Goal: Transaction & Acquisition: Obtain resource

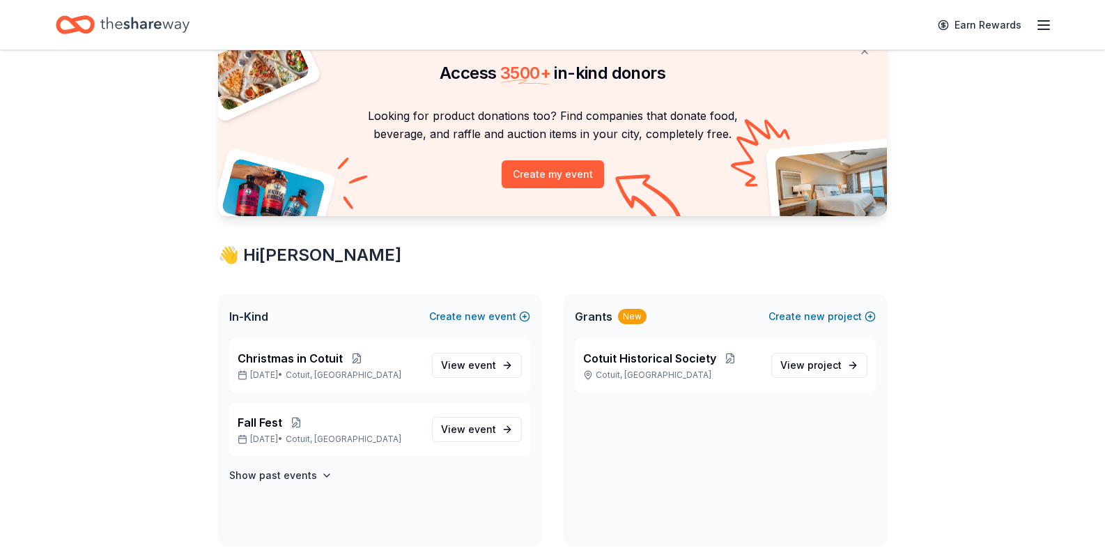
scroll to position [79, 0]
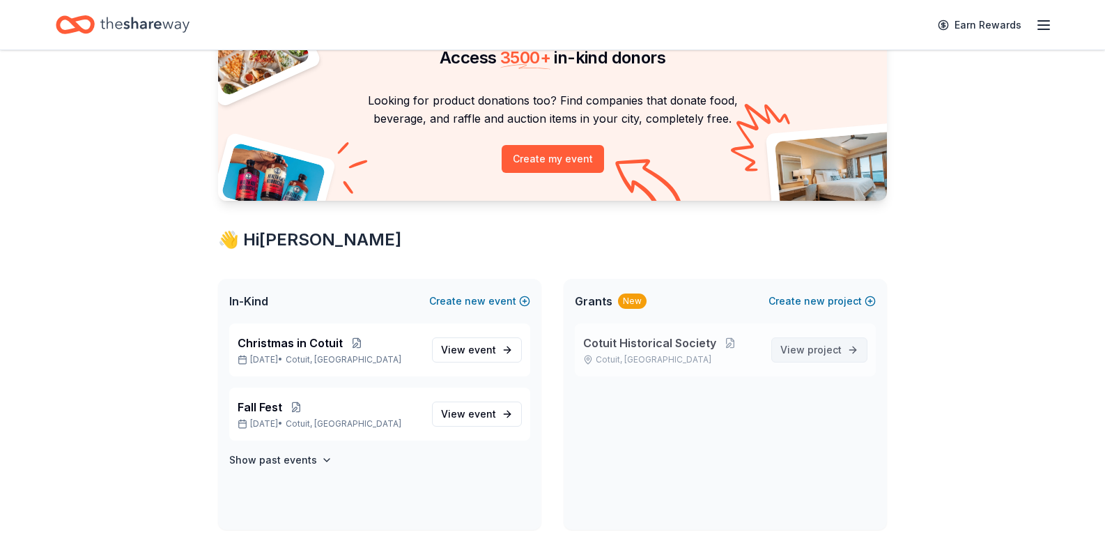
click at [809, 349] on span "project" at bounding box center [825, 350] width 34 height 12
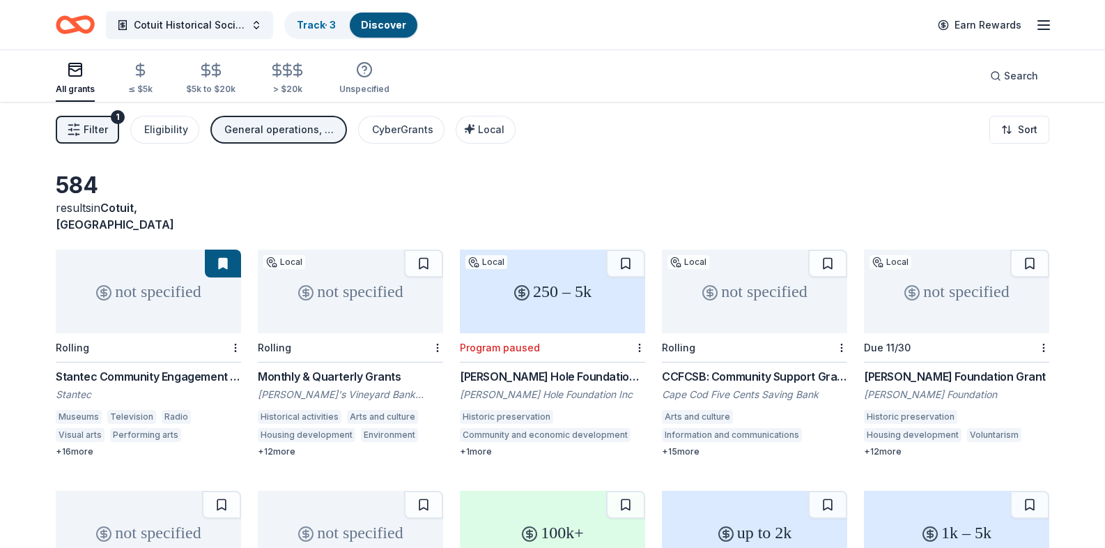
click at [1050, 26] on icon "button" at bounding box center [1043, 25] width 17 height 17
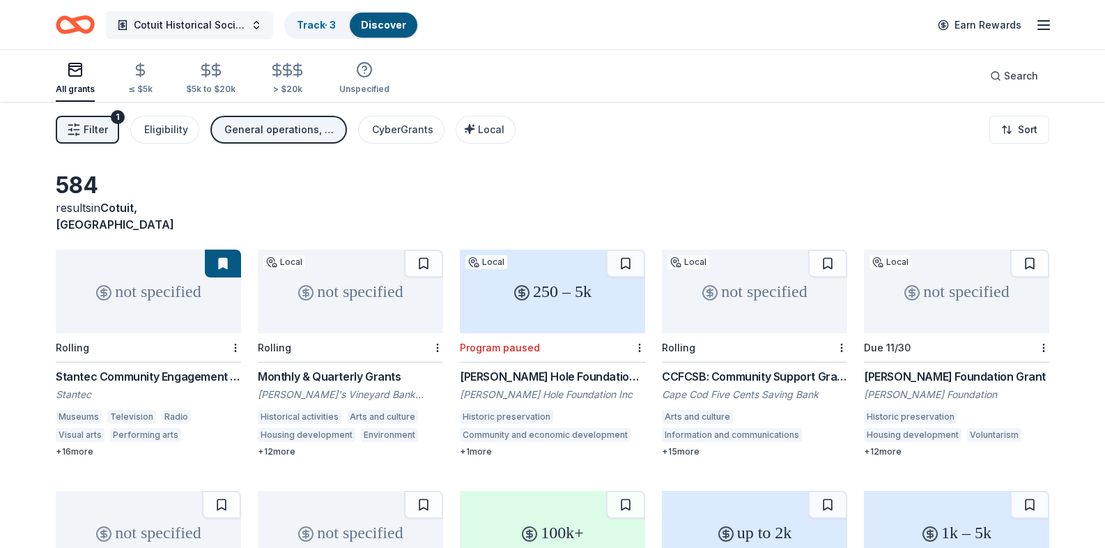
click at [255, 24] on button "Cotuit Historical Society" at bounding box center [189, 25] width 167 height 28
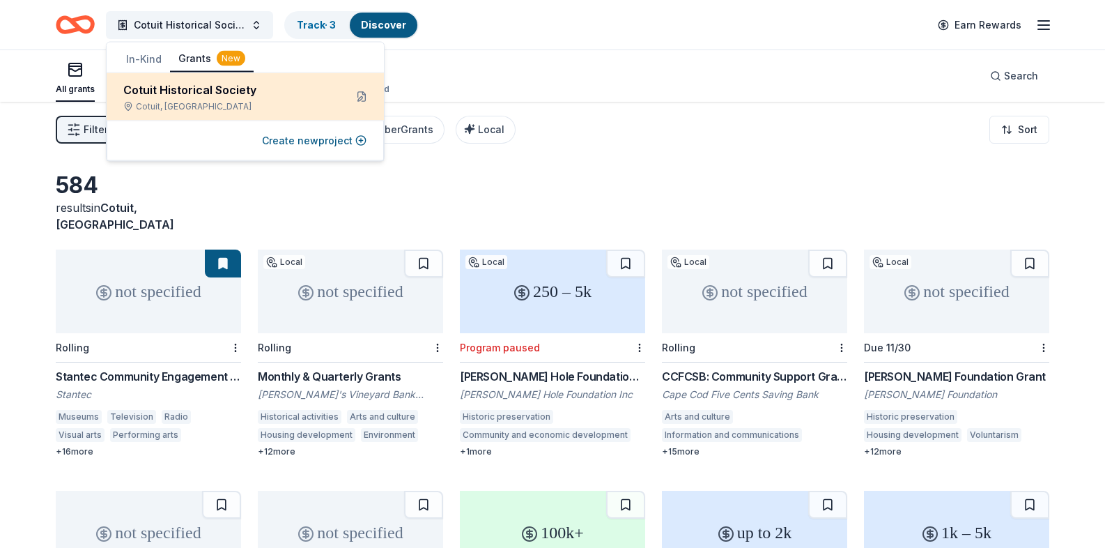
click at [252, 95] on div "Cotuit Historical Society" at bounding box center [228, 90] width 210 height 17
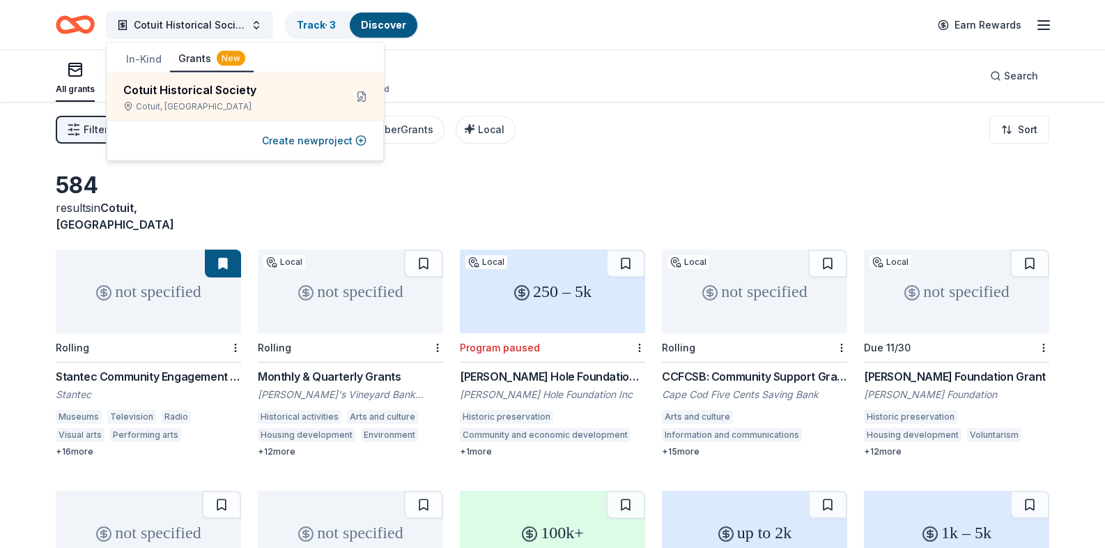
click at [194, 59] on button "Grants New" at bounding box center [212, 59] width 84 height 26
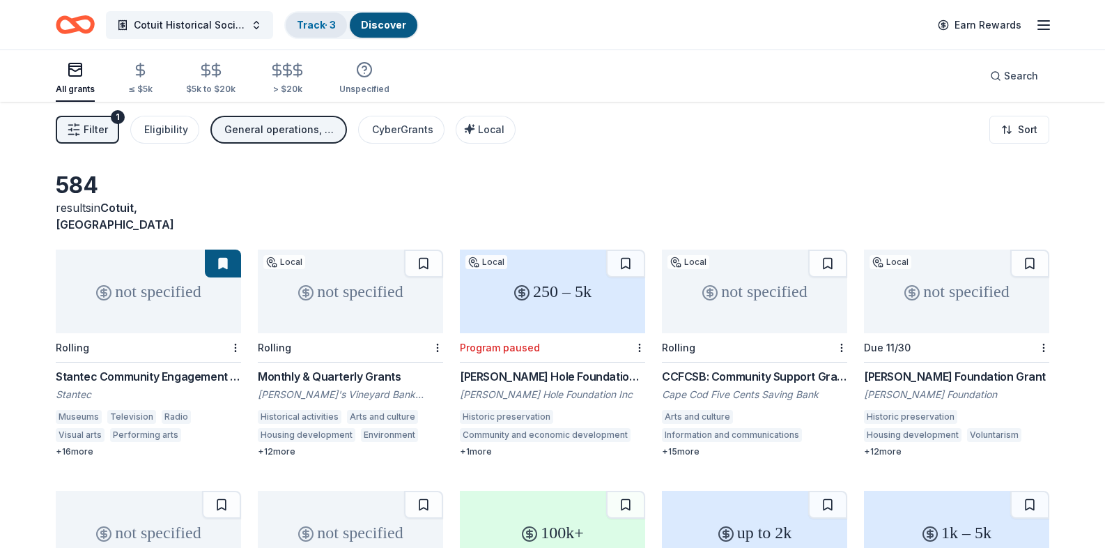
click at [321, 23] on link "Track · 3" at bounding box center [316, 25] width 39 height 12
click at [254, 126] on div "General operations, Exhibitions, Projects & programming, Scholarship, Training …" at bounding box center [279, 129] width 111 height 17
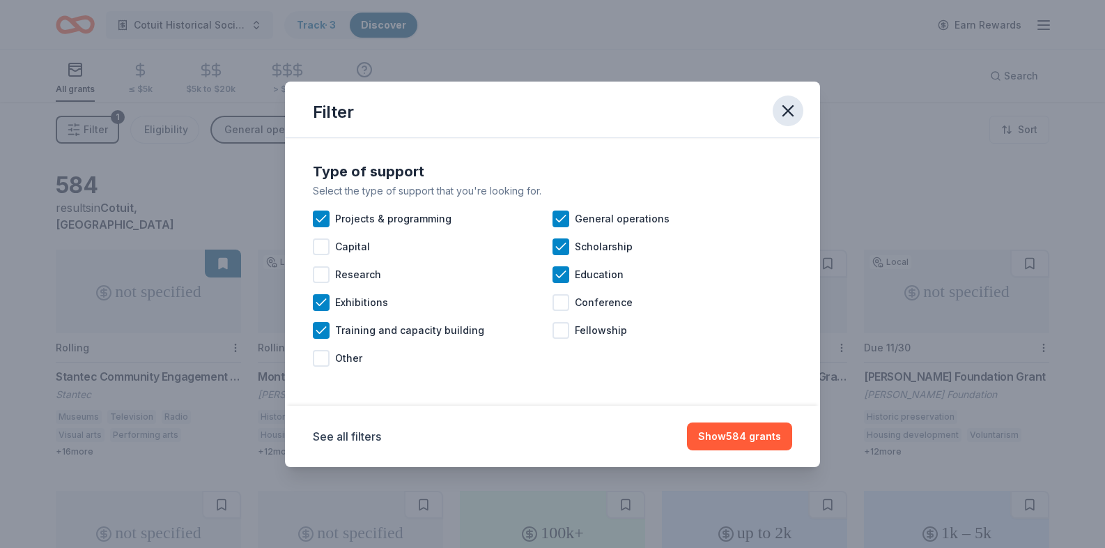
drag, startPoint x: 787, startPoint y: 109, endPoint x: 777, endPoint y: 112, distance: 11.0
click at [787, 109] on icon "button" at bounding box center [788, 111] width 10 height 10
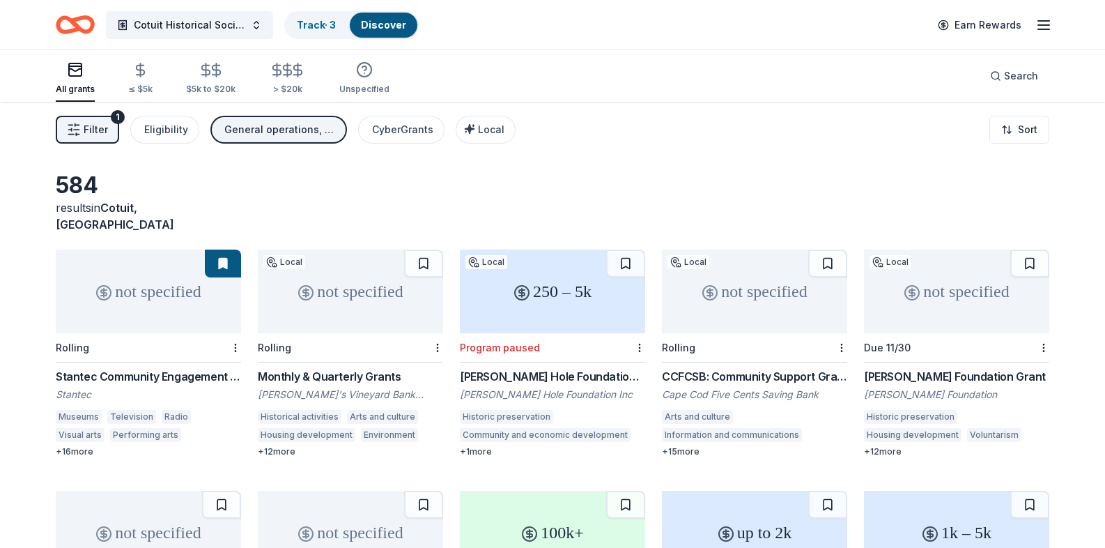
drag, startPoint x: 217, startPoint y: 243, endPoint x: 209, endPoint y: 246, distance: 8.8
click at [216, 249] on button at bounding box center [223, 263] width 36 height 28
click at [148, 276] on div "not specified" at bounding box center [148, 291] width 185 height 84
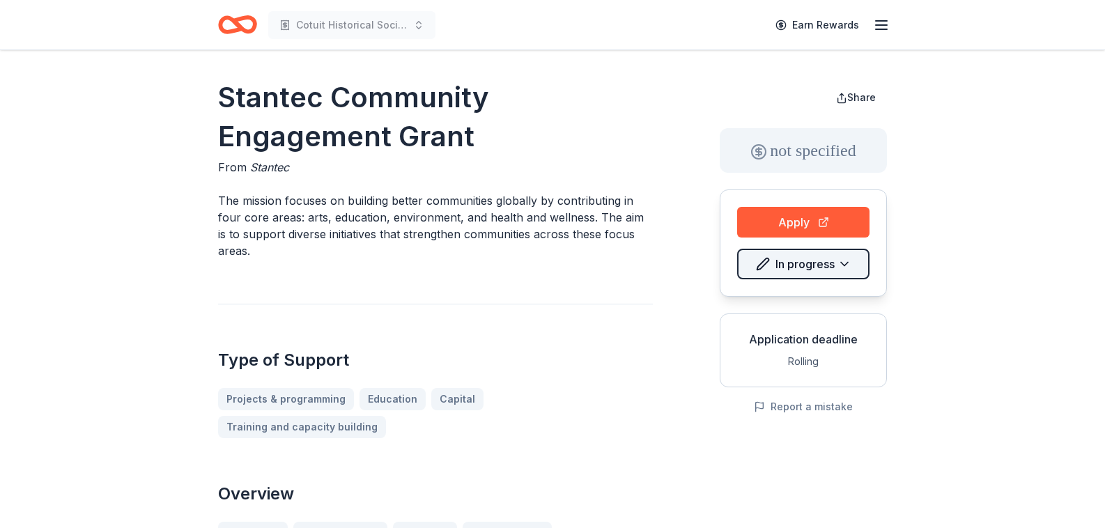
click at [844, 260] on html "Cotuit Historical Society Earn Rewards Stantec Community Engagement Grant From …" at bounding box center [552, 264] width 1105 height 528
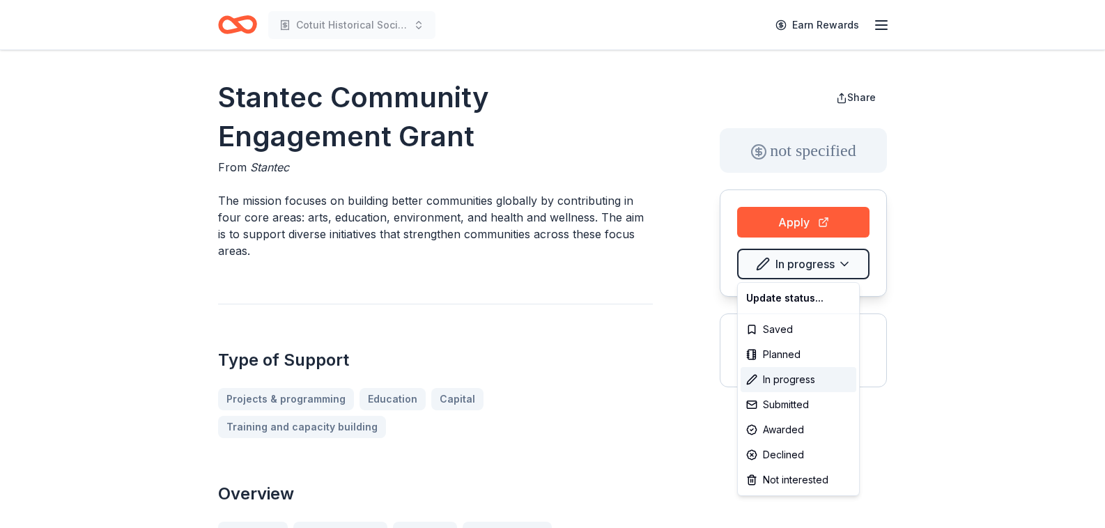
click at [656, 272] on html "Cotuit Historical Society Earn Rewards Stantec Community Engagement Grant From …" at bounding box center [552, 264] width 1105 height 528
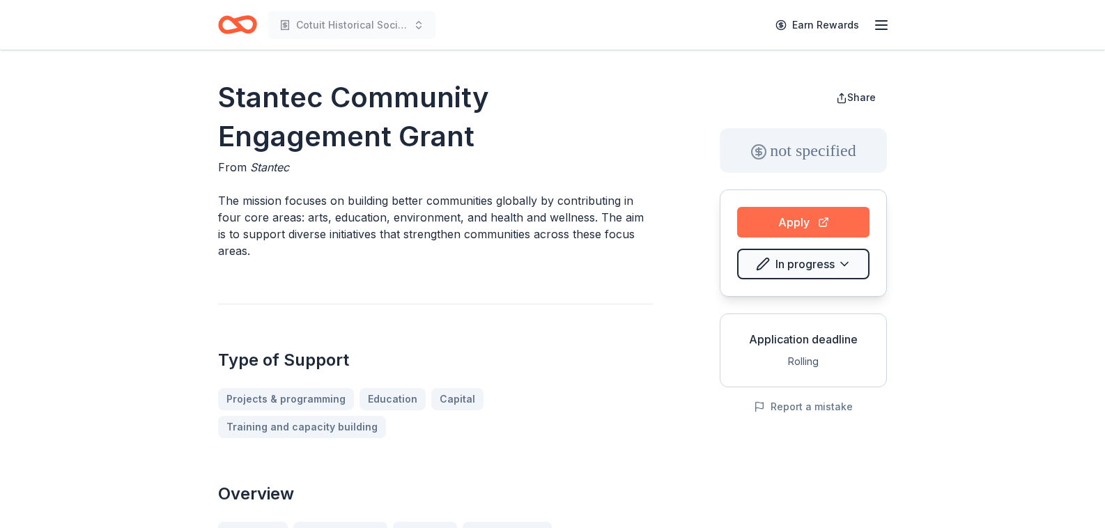
click at [796, 220] on button "Apply" at bounding box center [803, 222] width 132 height 31
